Goal: Information Seeking & Learning: Learn about a topic

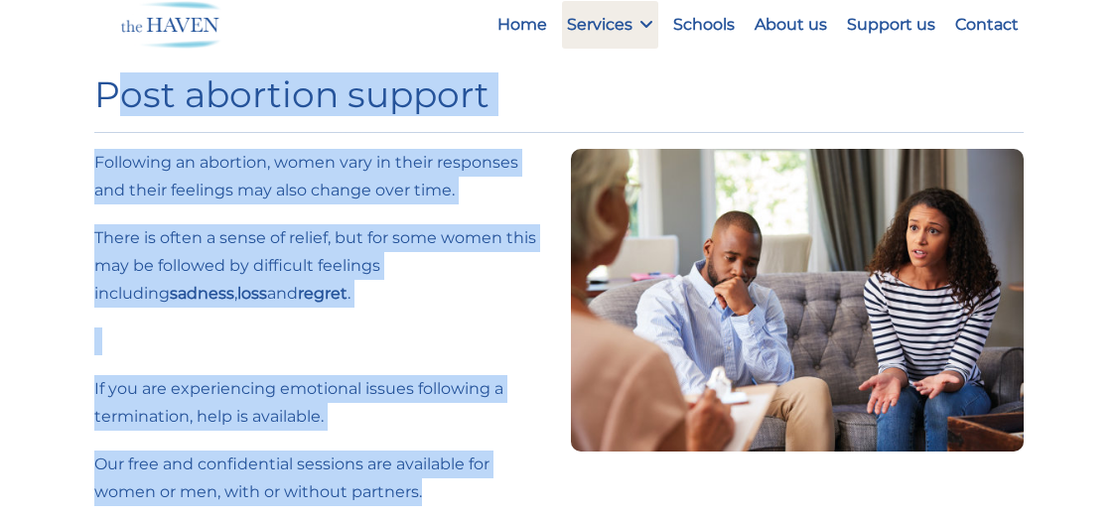
drag, startPoint x: 122, startPoint y: 101, endPoint x: 597, endPoint y: 187, distance: 482.3
click at [597, 187] on div "Post abortion support Following an abortion, women vary in their responses and …" at bounding box center [558, 505] width 953 height 910
click at [257, 79] on h1 "Post abortion support" at bounding box center [559, 94] width 930 height 43
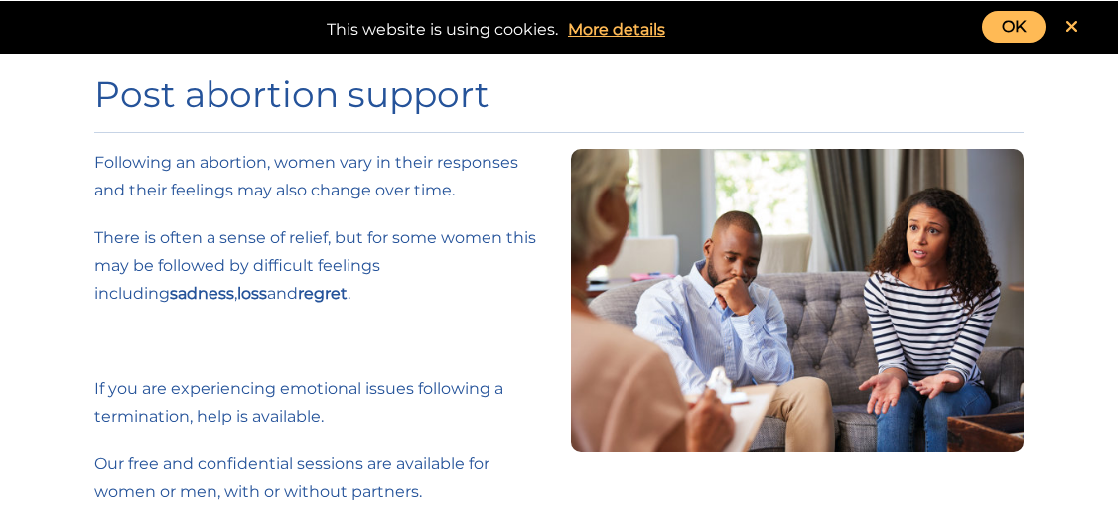
click at [1077, 27] on icon at bounding box center [1072, 27] width 13 height 18
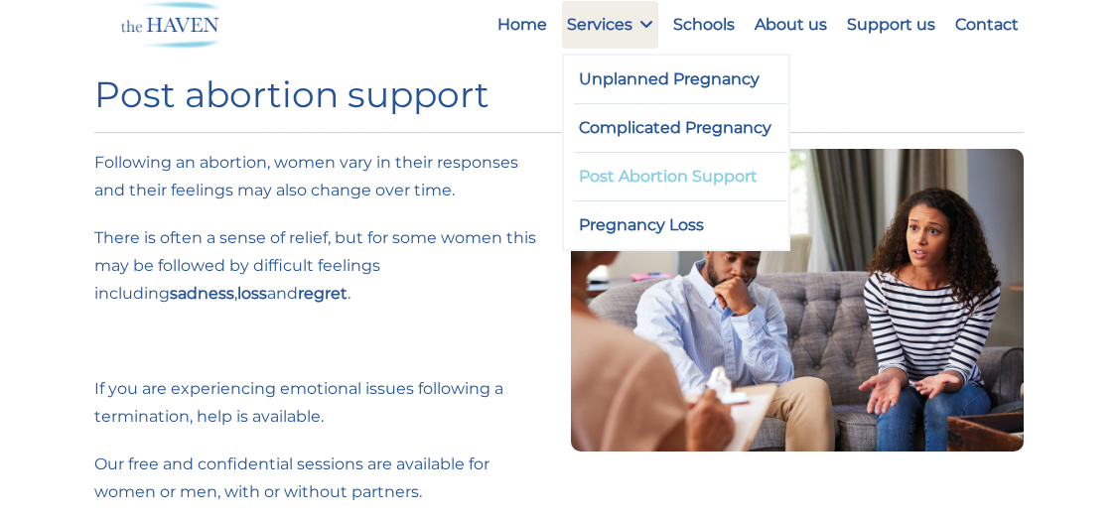
click at [582, 201] on link "Post Abortion Support" at bounding box center [681, 177] width 214 height 48
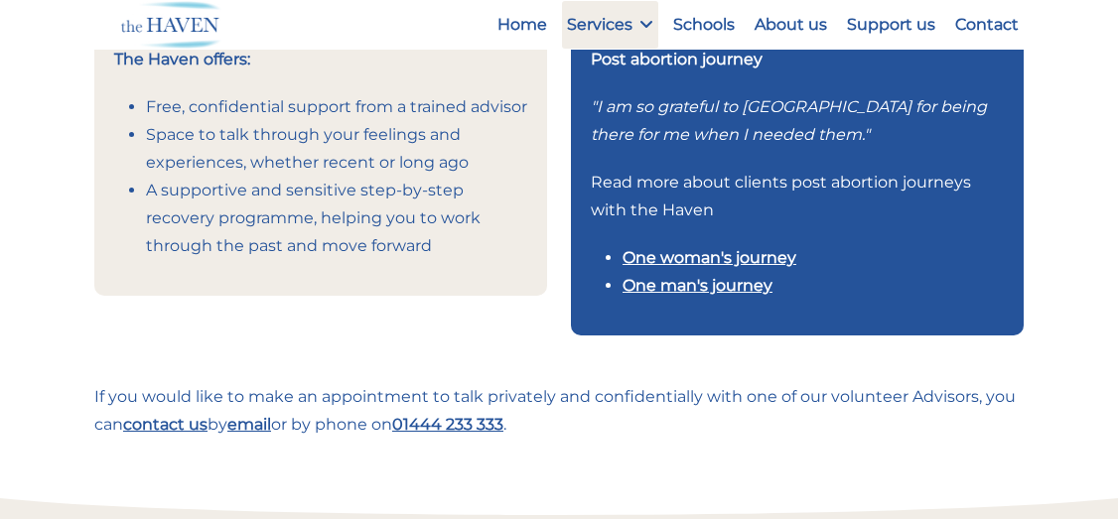
scroll to position [451, 0]
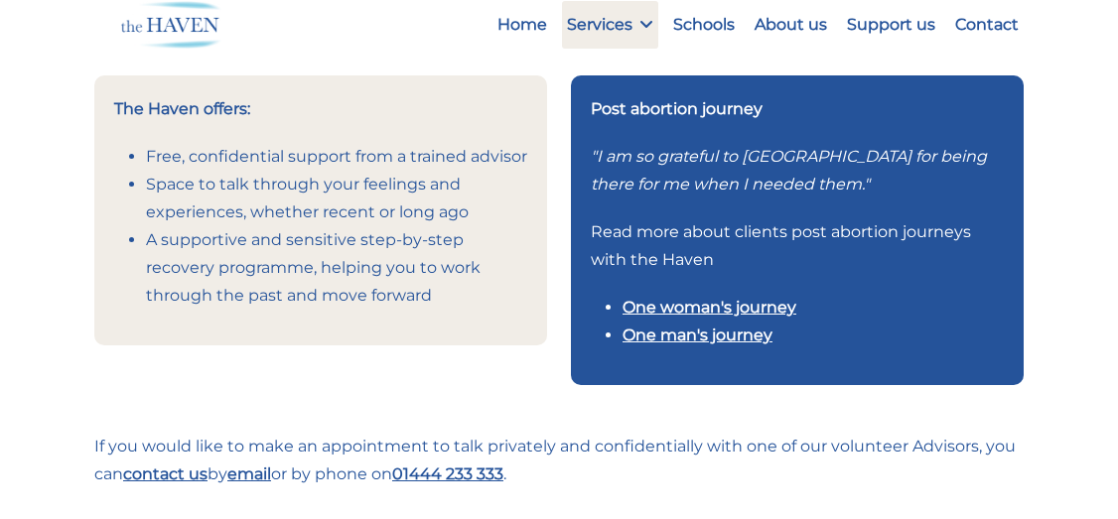
click at [707, 313] on link "One woman's journey" at bounding box center [710, 307] width 174 height 19
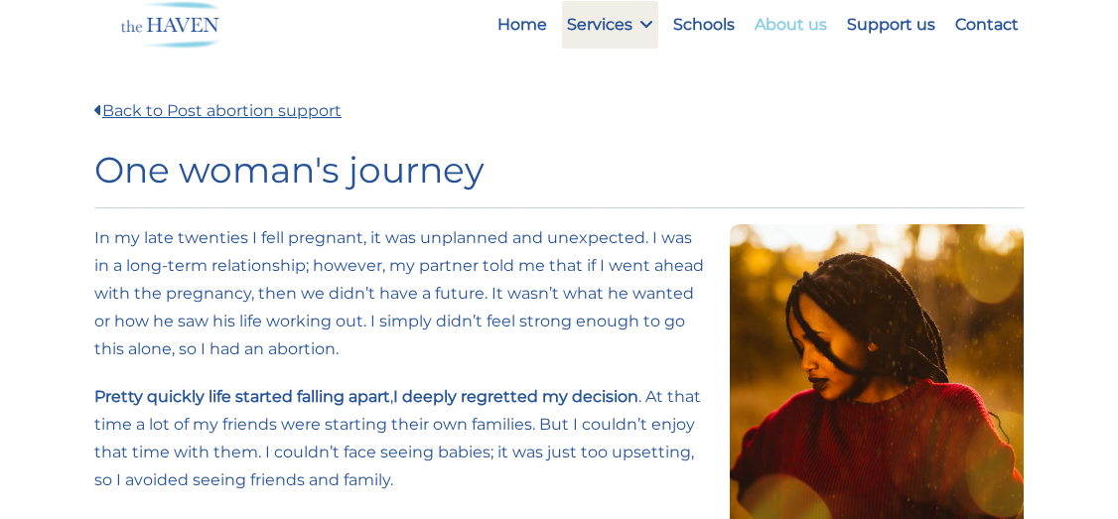
click at [774, 26] on link "About us" at bounding box center [791, 25] width 82 height 48
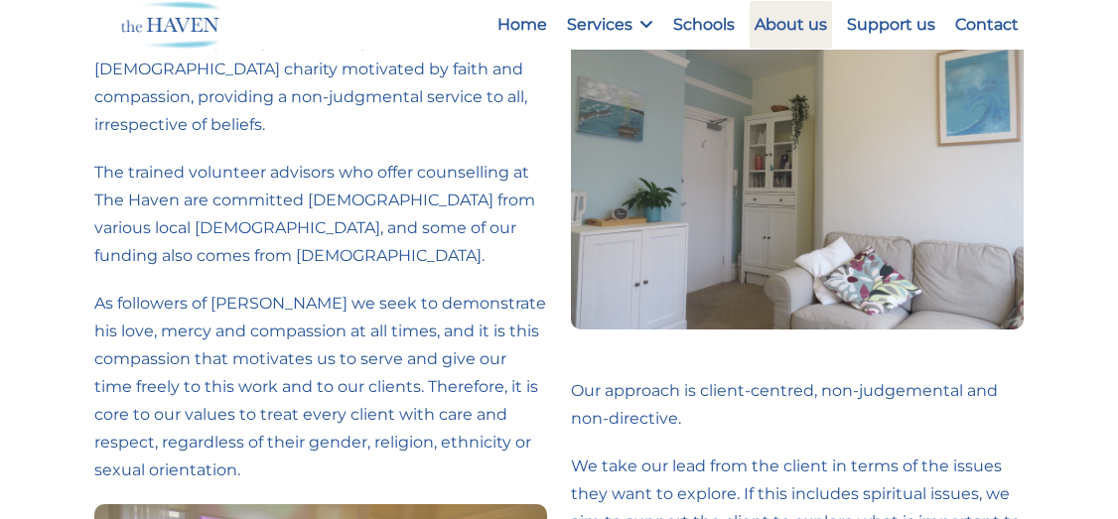
scroll to position [107, 0]
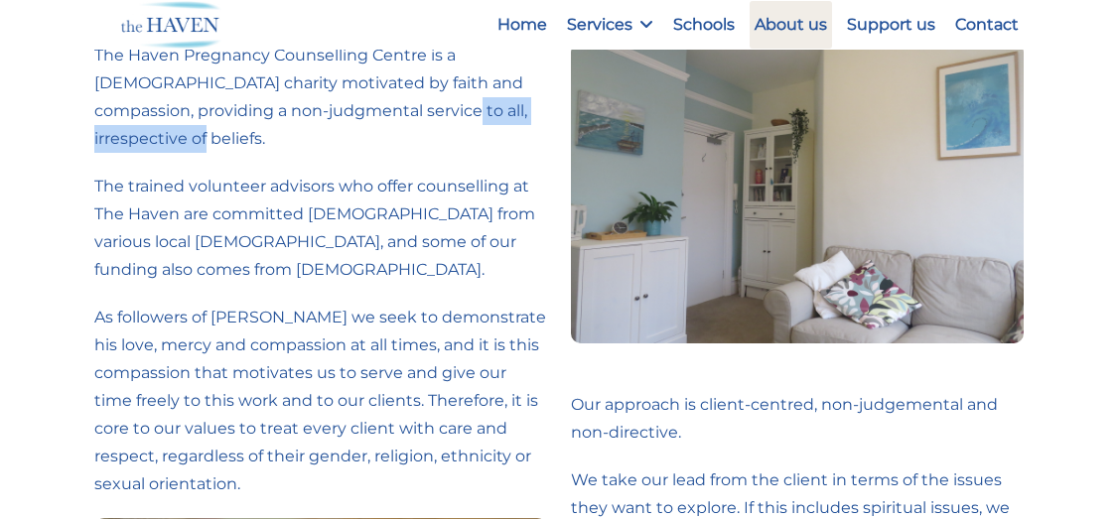
drag, startPoint x: 335, startPoint y: 111, endPoint x: 529, endPoint y: 117, distance: 194.7
click at [529, 117] on p "The Haven Pregnancy Counselling Centre is a [DEMOGRAPHIC_DATA] charity motivate…" at bounding box center [320, 97] width 453 height 111
click at [218, 93] on p "The Haven Pregnancy Counselling Centre is a [DEMOGRAPHIC_DATA] charity motivate…" at bounding box center [320, 97] width 453 height 111
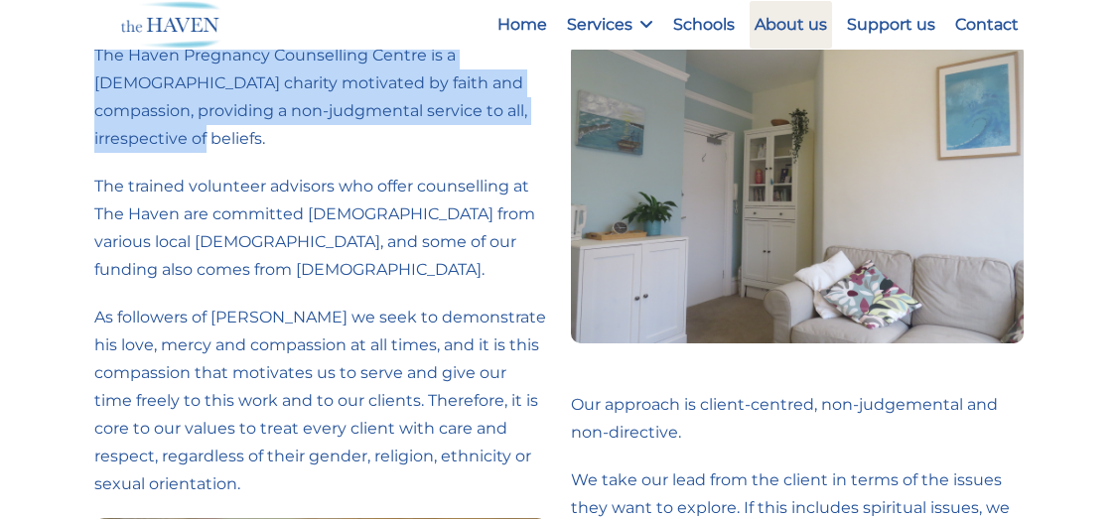
drag, startPoint x: 85, startPoint y: 58, endPoint x: 517, endPoint y: 113, distance: 435.6
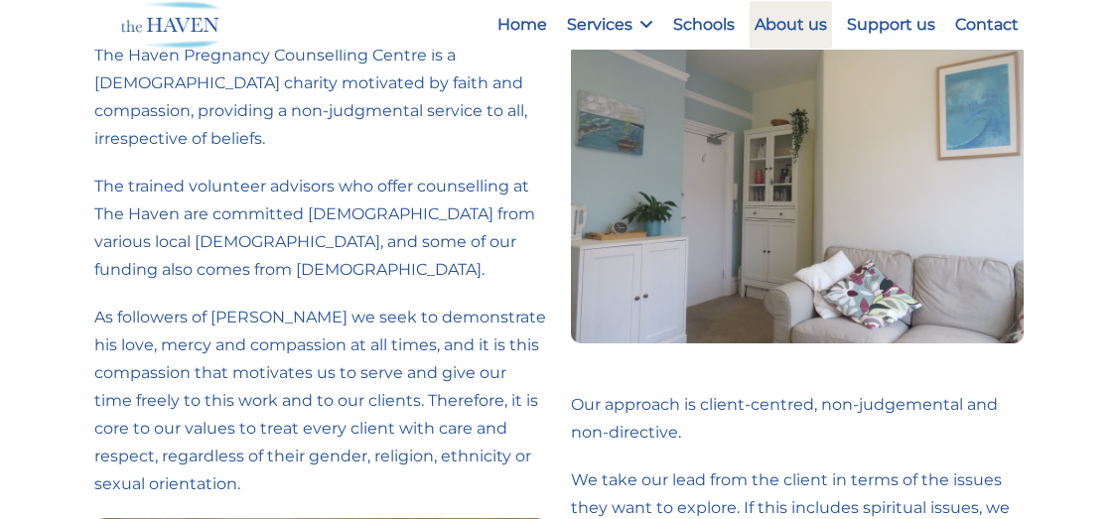
click at [440, 173] on p "The trained volunteer advisors who offer counselling at The Haven are committed…" at bounding box center [320, 228] width 453 height 111
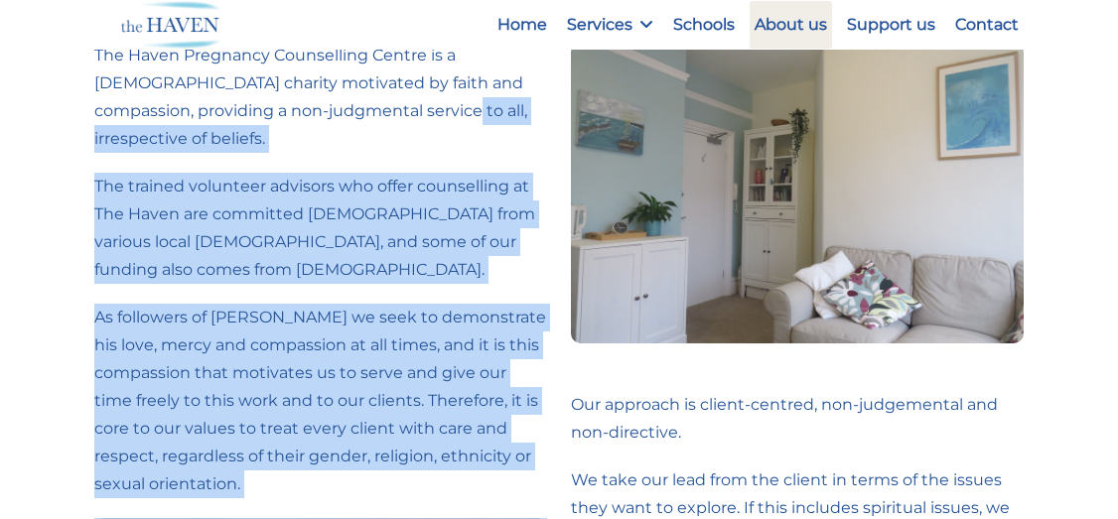
drag, startPoint x: 334, startPoint y: 107, endPoint x: 557, endPoint y: 97, distance: 223.7
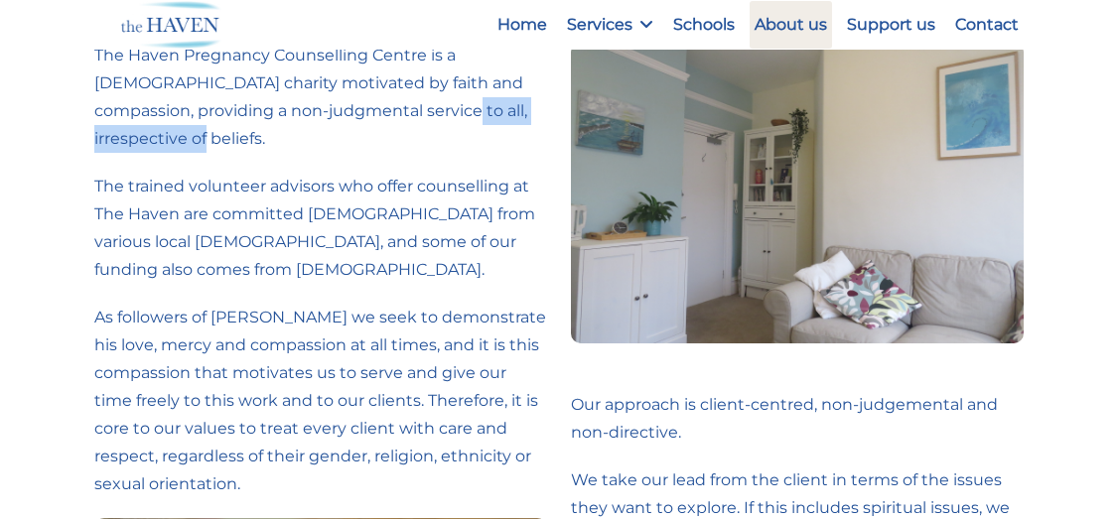
copy p "irrespective of beliefs."
click at [466, 226] on p "The trained volunteer advisors who offer counselling at The Haven are committed…" at bounding box center [320, 228] width 453 height 111
drag, startPoint x: 337, startPoint y: 113, endPoint x: 538, endPoint y: 119, distance: 201.7
click at [538, 119] on p "The Haven Pregnancy Counselling Centre is a [DEMOGRAPHIC_DATA] charity motivate…" at bounding box center [320, 97] width 453 height 111
click at [537, 119] on p "The Haven Pregnancy Counselling Centre is a Christian charity motivated by fait…" at bounding box center [320, 97] width 453 height 111
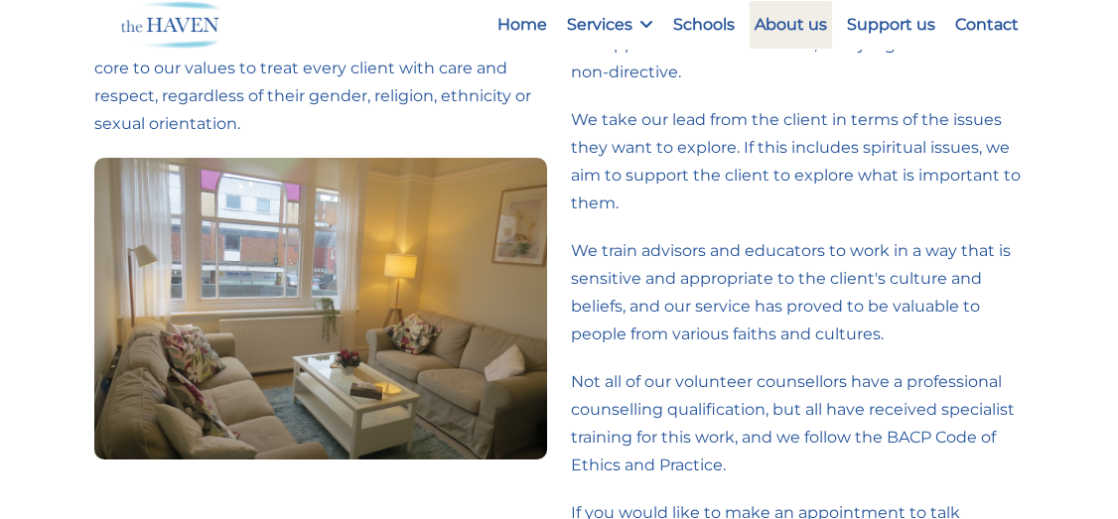
scroll to position [514, 0]
